Goal: Task Accomplishment & Management: Manage account settings

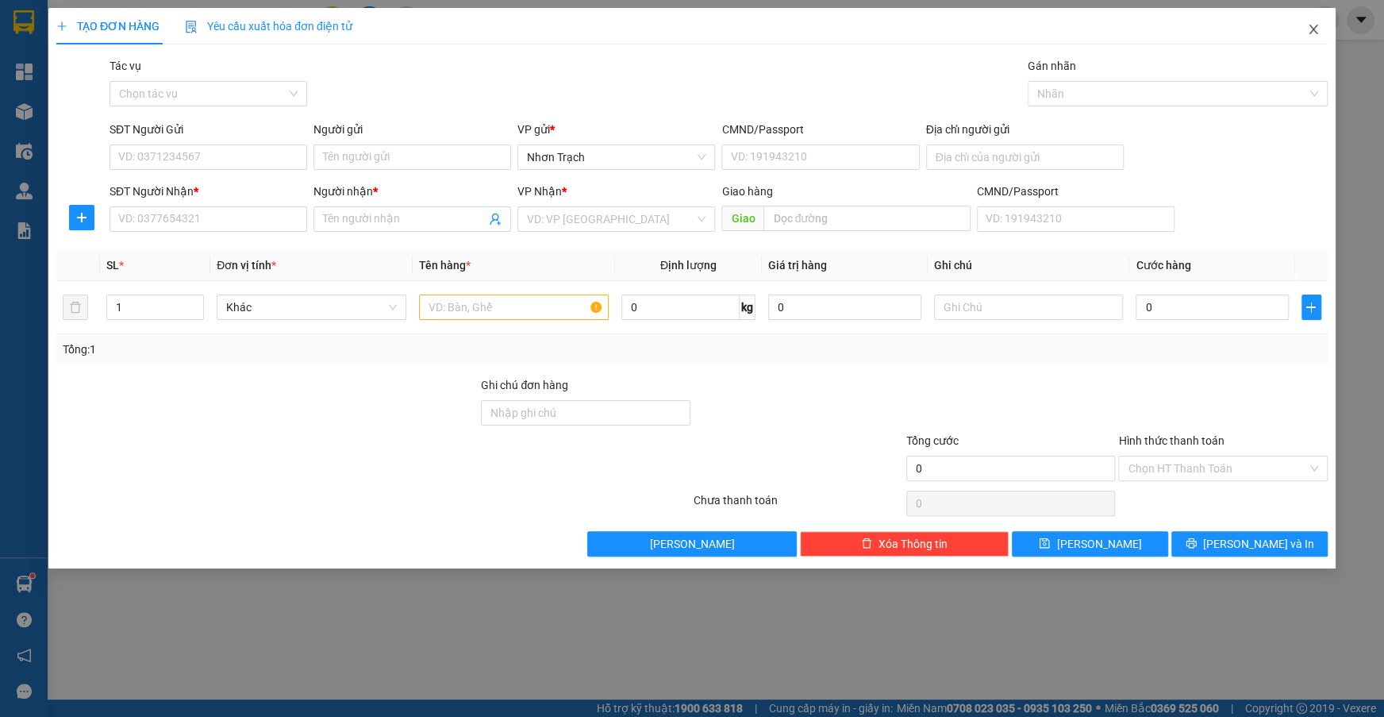
click at [1315, 32] on icon "close" at bounding box center [1313, 29] width 13 height 13
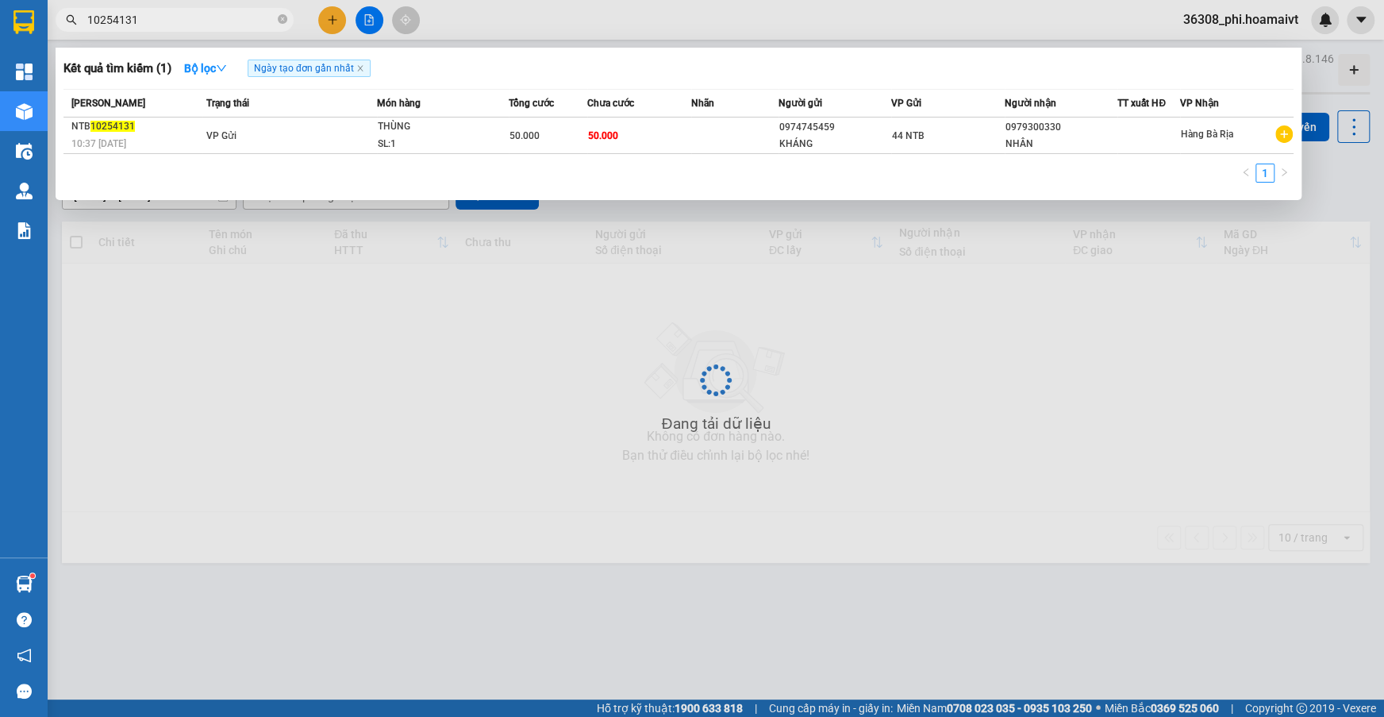
drag, startPoint x: 199, startPoint y: 17, endPoint x: -2, endPoint y: 27, distance: 201.0
click at [0, 27] on html "Kết quả tìm kiếm ( 1 ) Bộ lọc Ngày tạo đơn gần nhất Mã ĐH Trạng thái Món hàng T…" at bounding box center [692, 358] width 1384 height 717
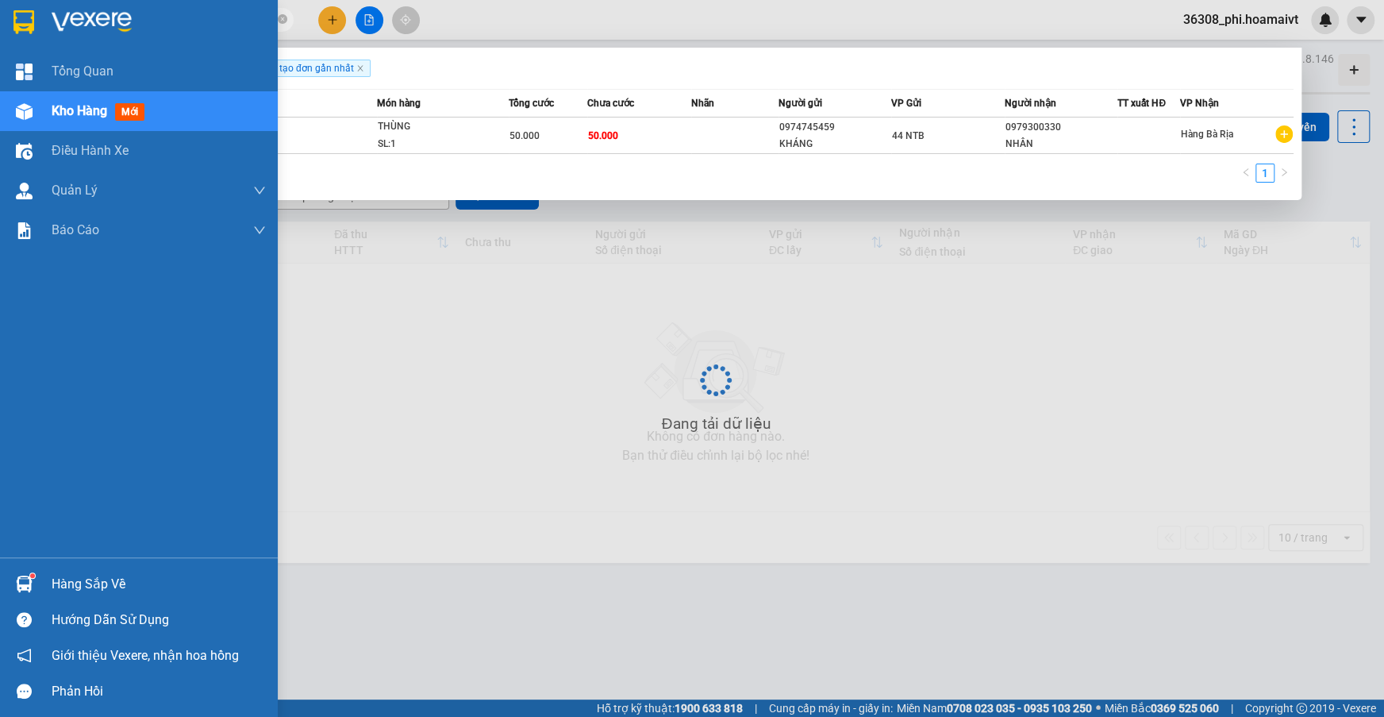
paste input "1830"
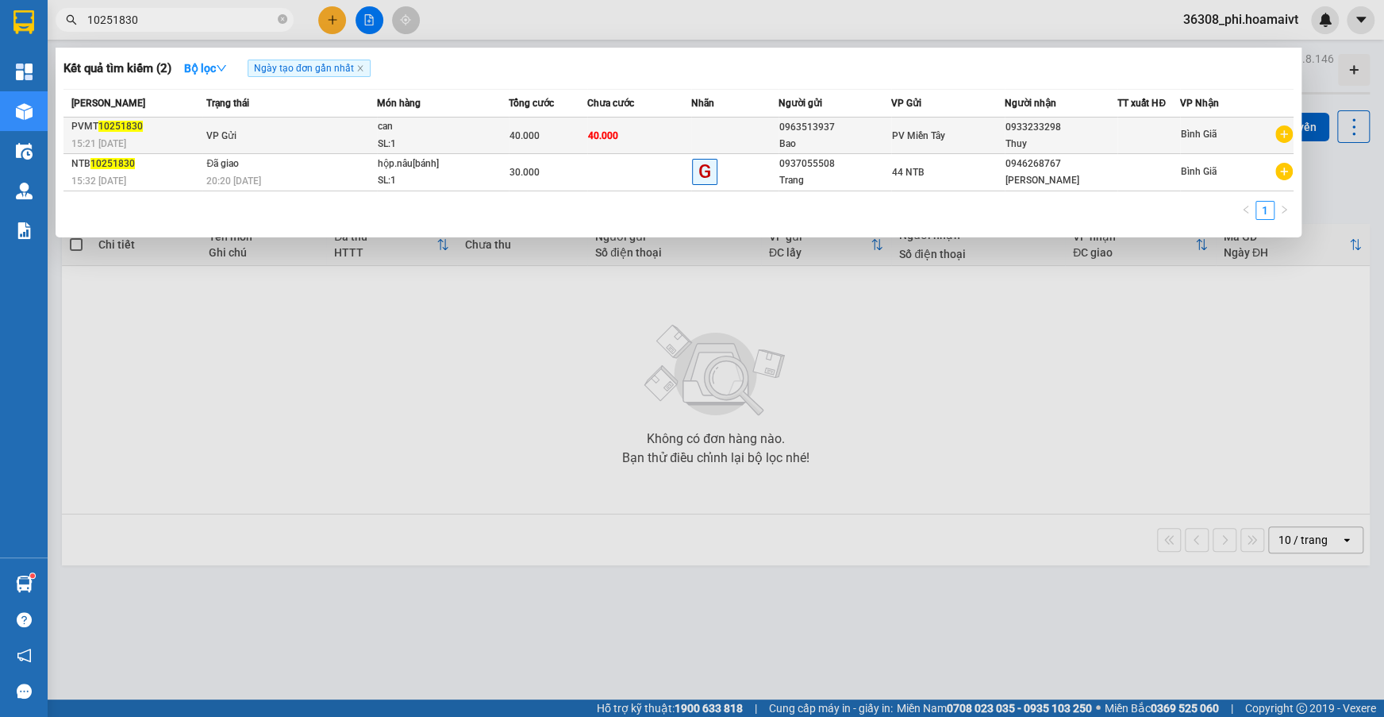
type input "10251830"
click at [209, 139] on span "VP Gửi" at bounding box center [221, 135] width 30 height 11
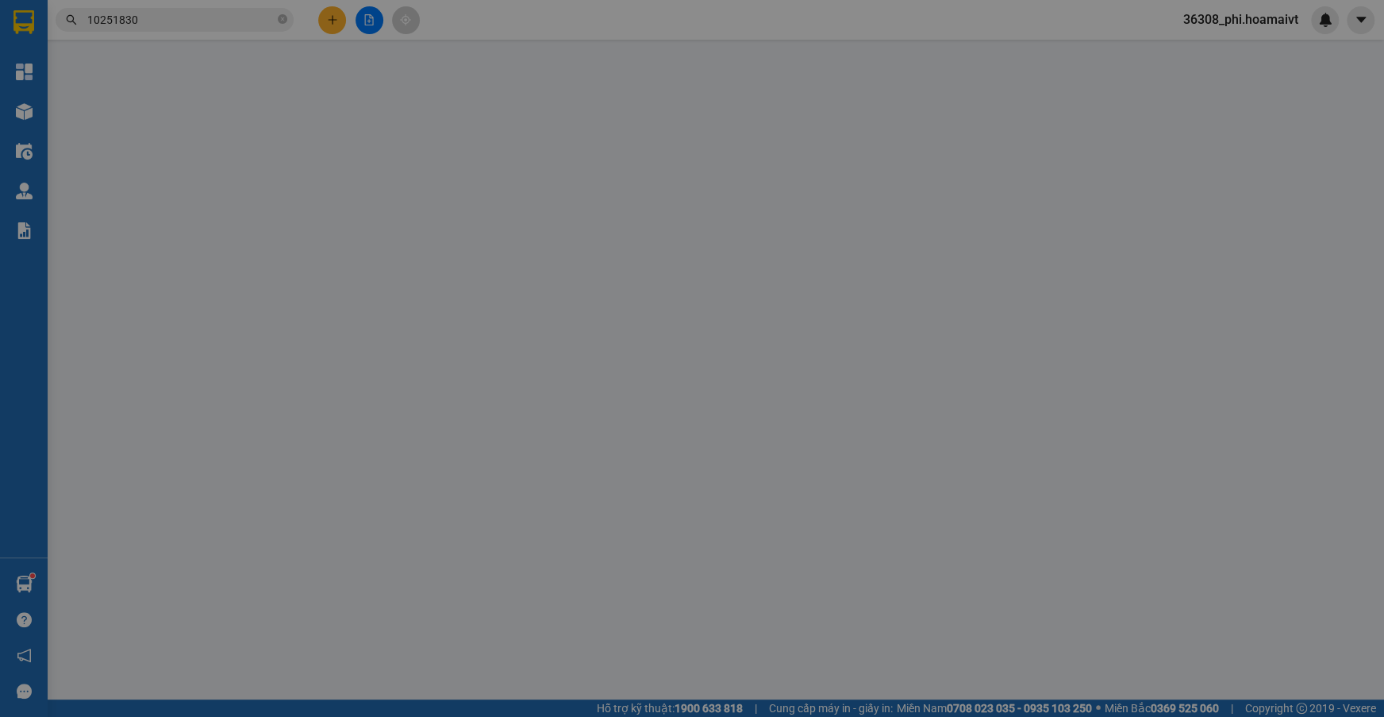
type input "0963513937"
type input "Bao"
type input "0933233298"
type input "Thuy"
type input "40.000"
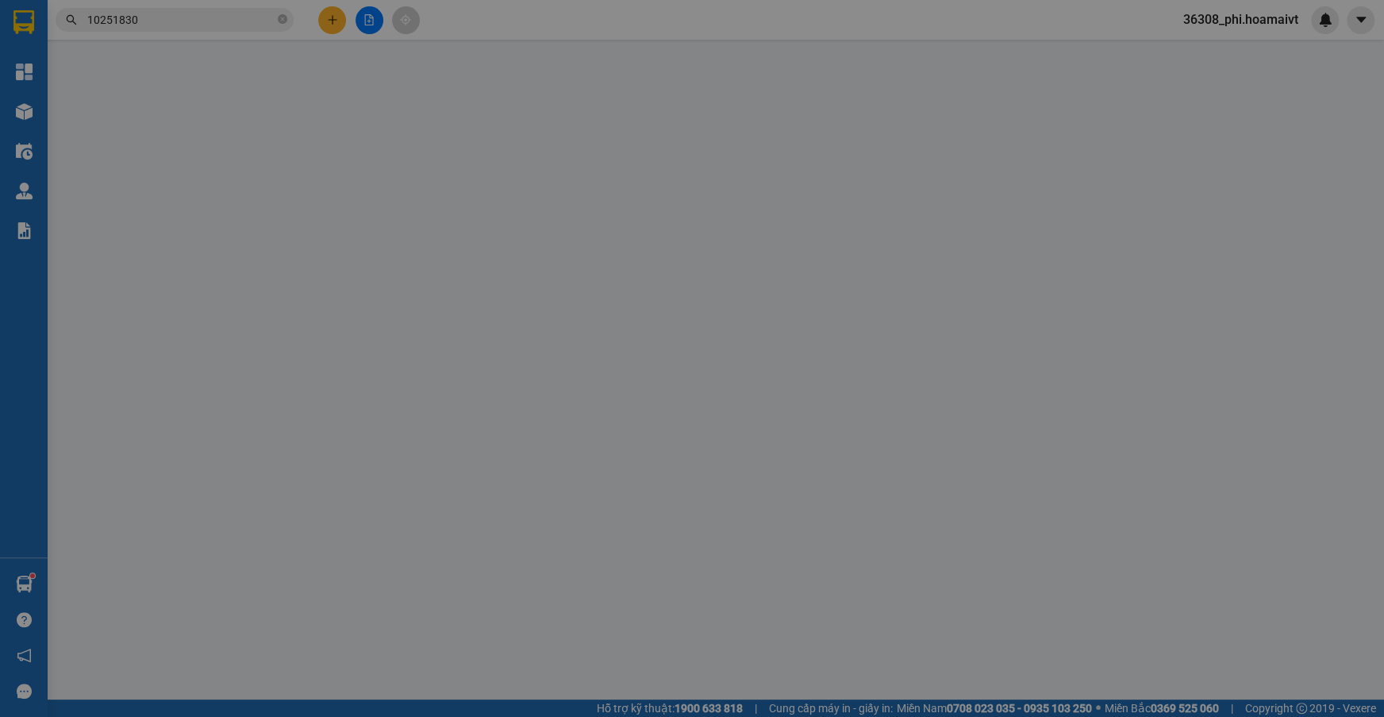
type input "40.000"
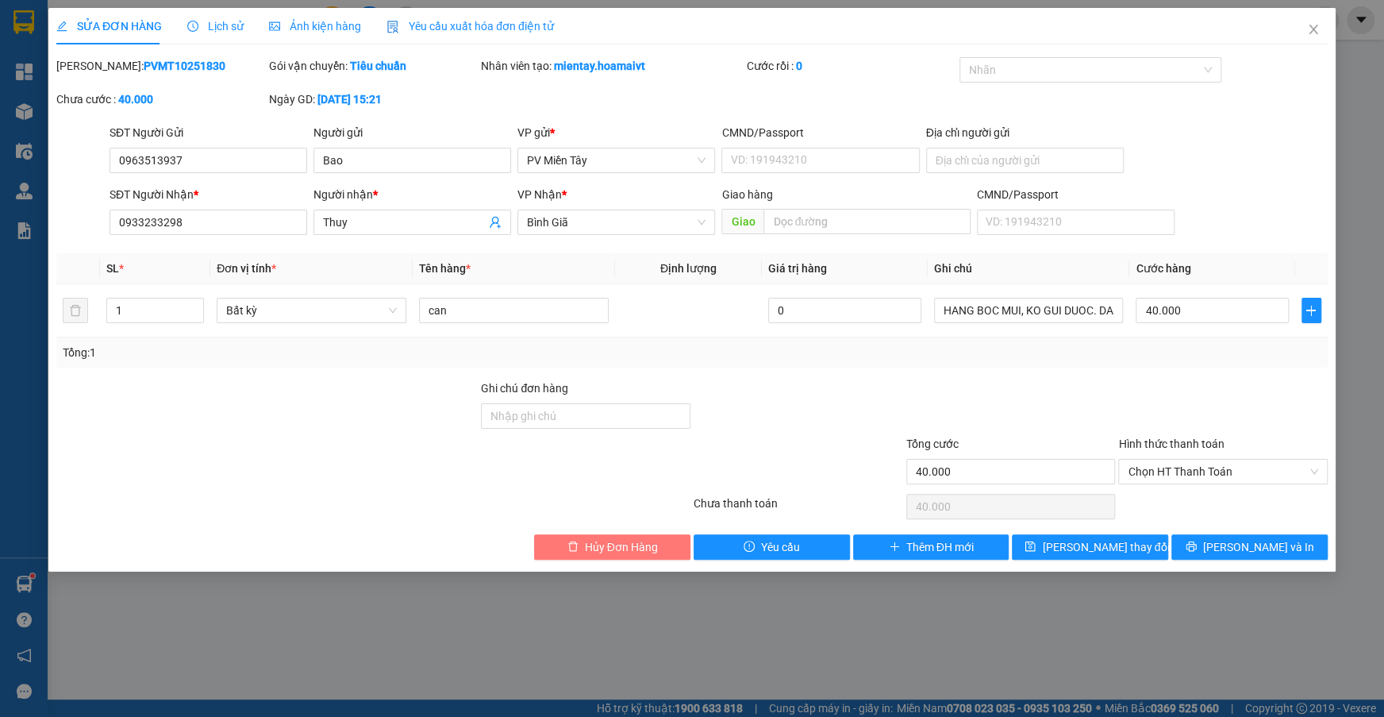
click at [587, 548] on span "Hủy Đơn Hàng" at bounding box center [621, 546] width 73 height 17
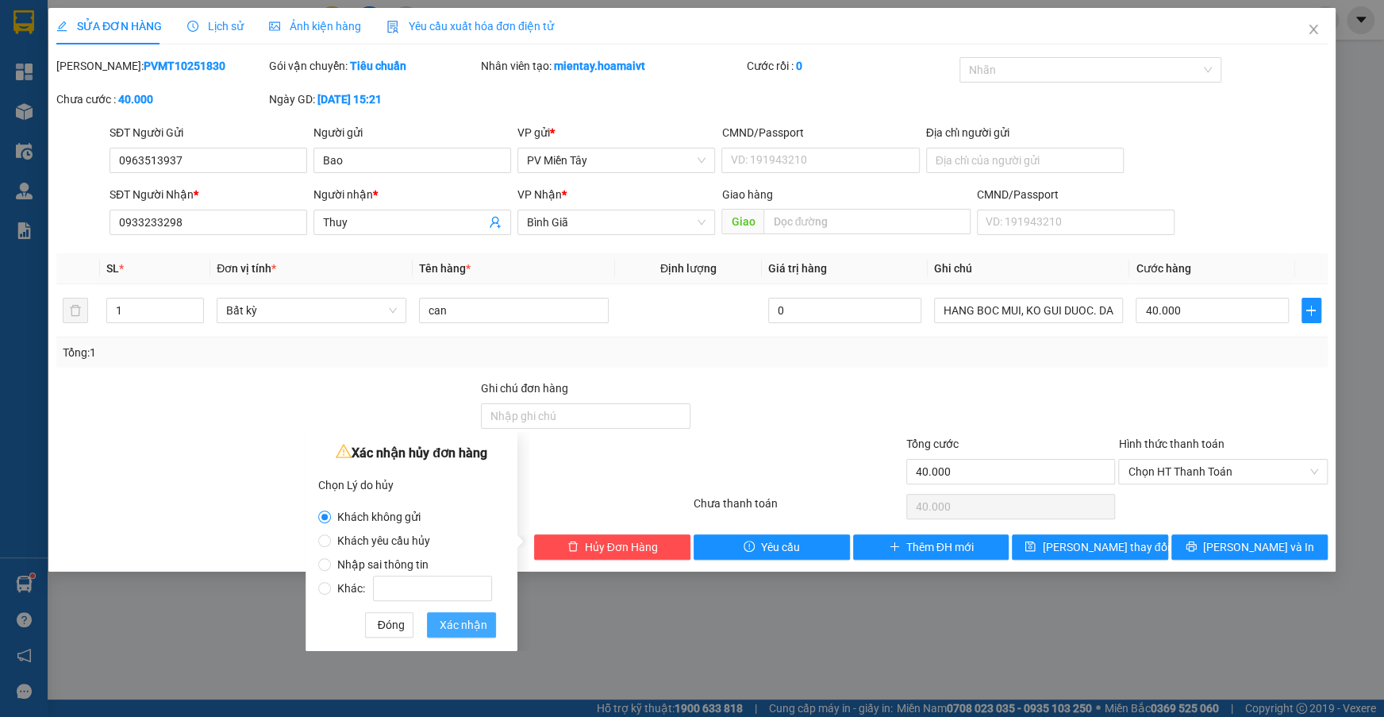
click at [456, 631] on span "Xác nhận" at bounding box center [464, 624] width 48 height 17
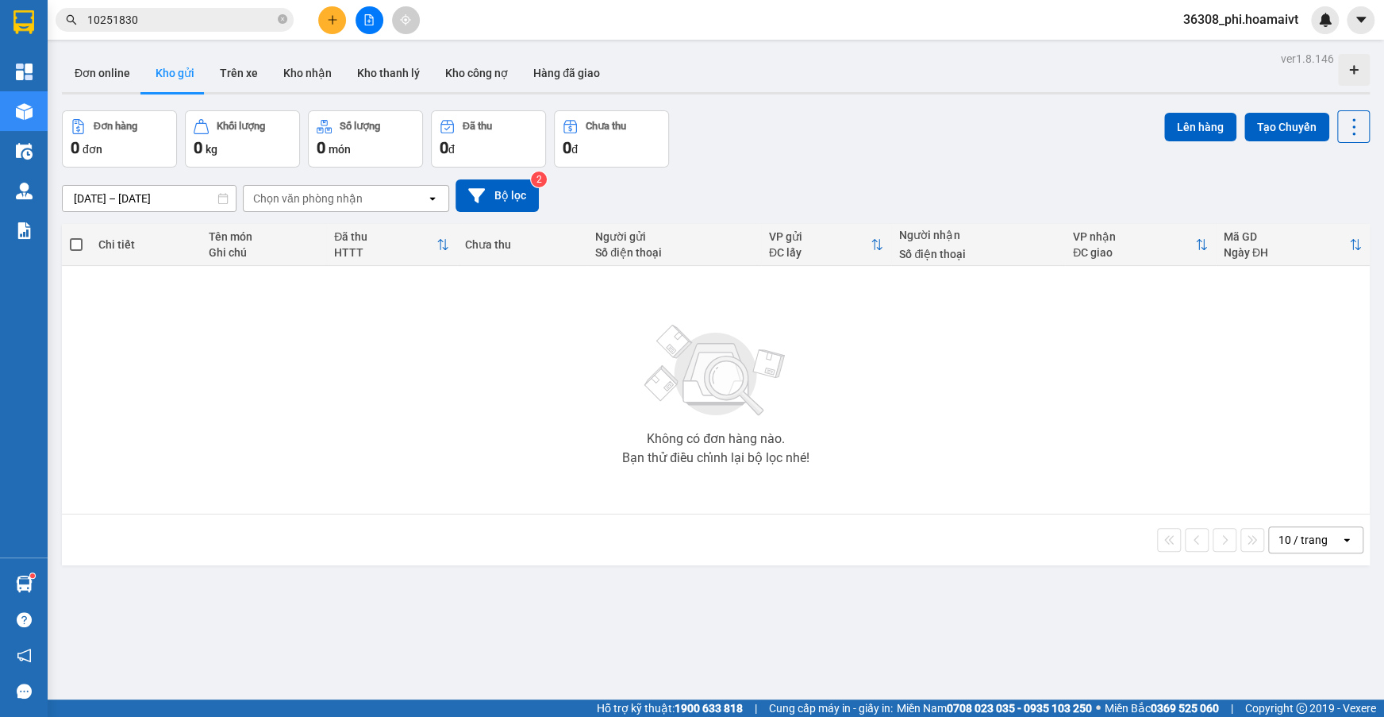
drag, startPoint x: 155, startPoint y: 16, endPoint x: -2, endPoint y: 17, distance: 156.3
click at [0, 17] on html "Kết quả tìm kiếm ( 2 ) Bộ lọc Ngày tạo đơn gần nhất Mã ĐH Trạng thái Món hàng T…" at bounding box center [692, 358] width 1384 height 717
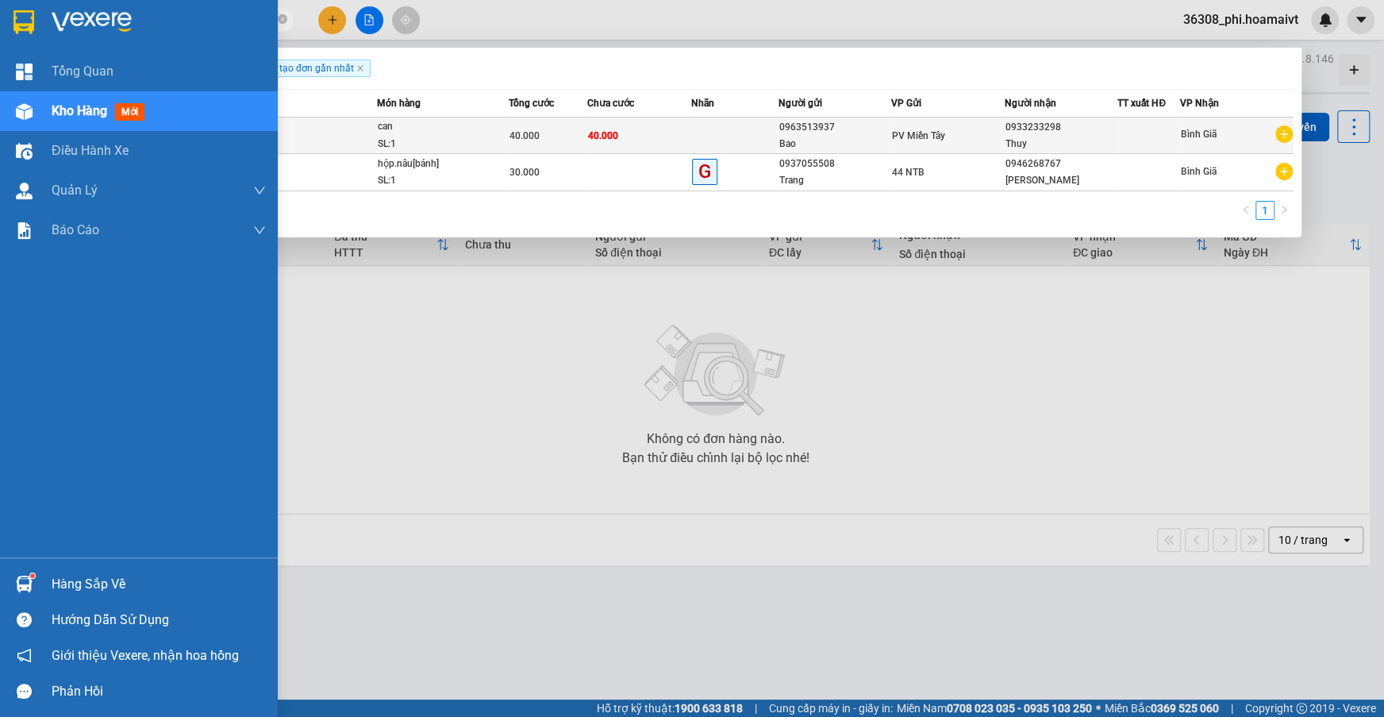
paste input "721"
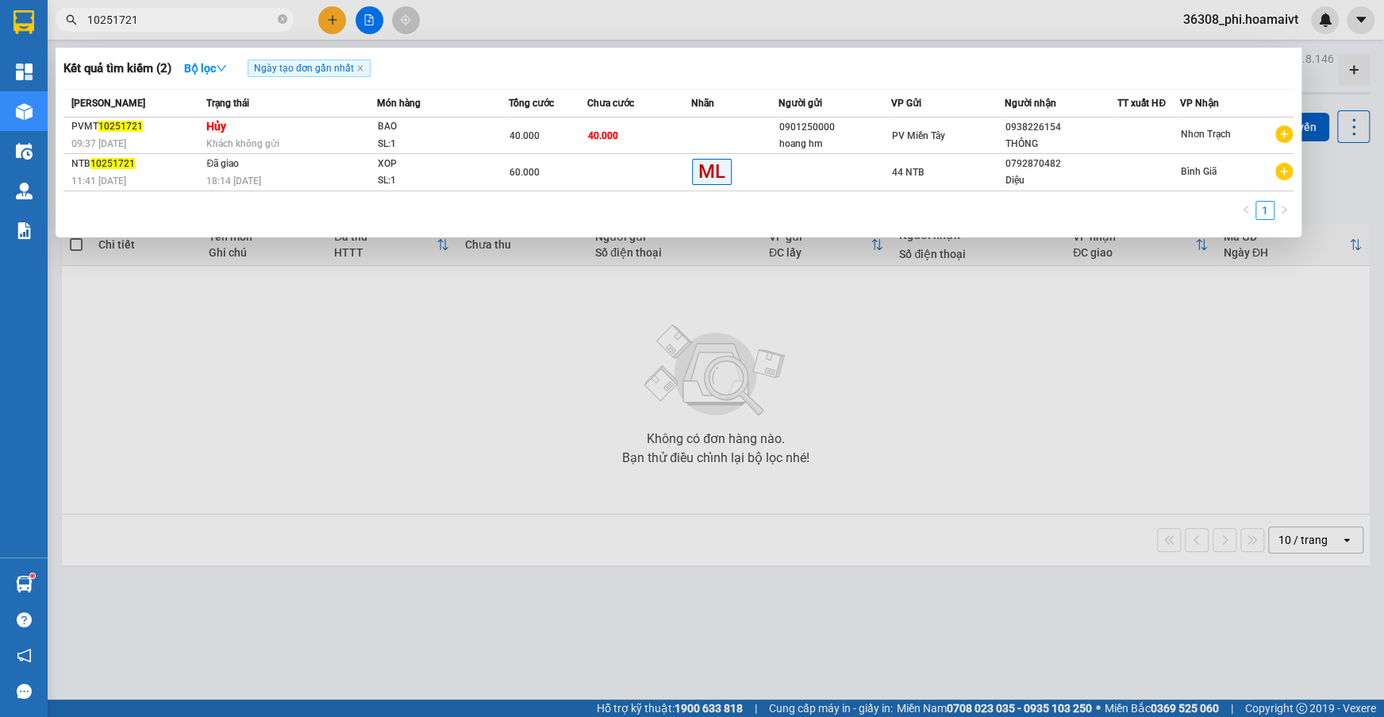
type input "10251721"
click at [1146, 540] on div at bounding box center [692, 358] width 1384 height 717
